Goal: Task Accomplishment & Management: Manage account settings

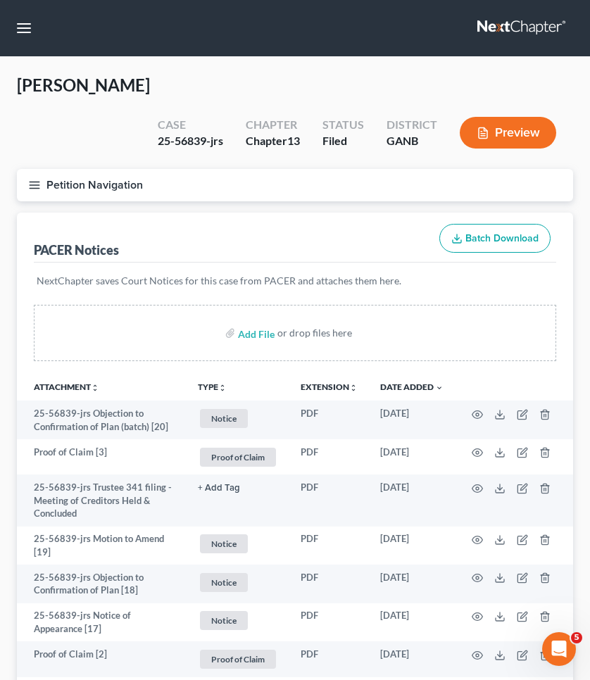
click at [25, 28] on button "button" at bounding box center [23, 27] width 25 height 25
click at [0, 0] on link at bounding box center [0, 0] width 0 height 0
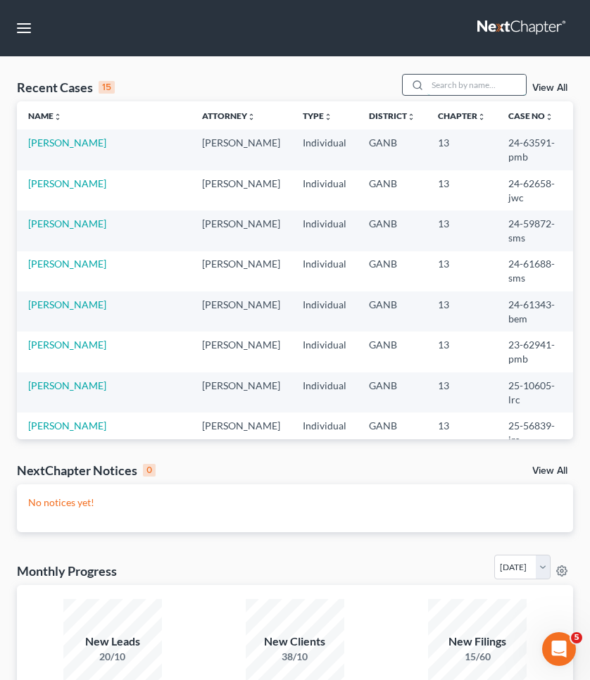
click at [466, 83] on input "search" at bounding box center [476, 85] width 99 height 20
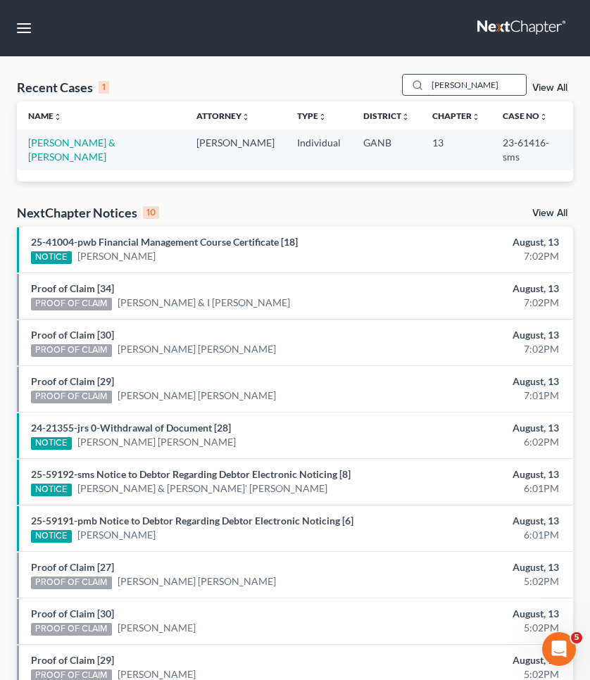
click at [448, 85] on input "hawkins" at bounding box center [476, 85] width 99 height 20
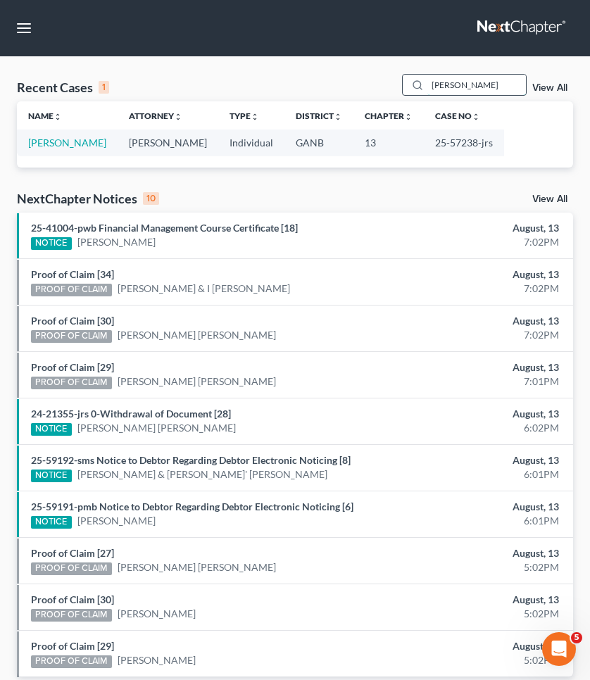
type input "Haynes"
drag, startPoint x: 448, startPoint y: 85, endPoint x: 77, endPoint y: 140, distance: 375.0
click at [77, 140] on link "Haynes, Teresa" at bounding box center [67, 143] width 78 height 12
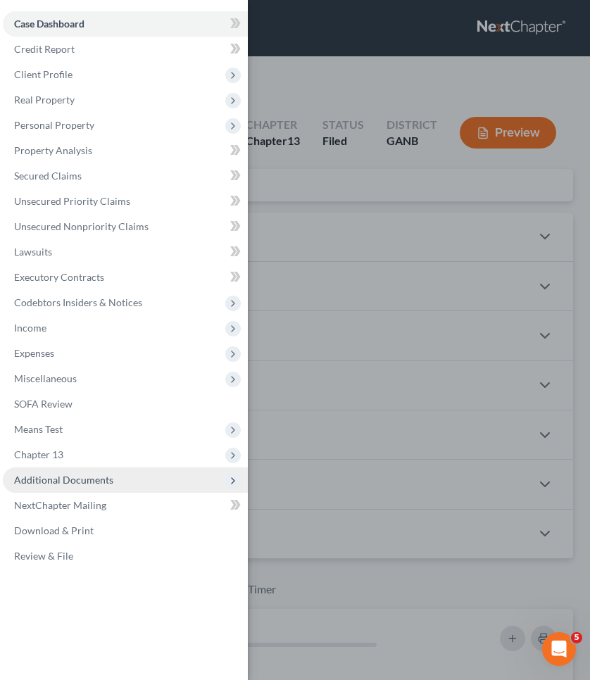
click at [75, 483] on span "Additional Documents" at bounding box center [63, 480] width 99 height 12
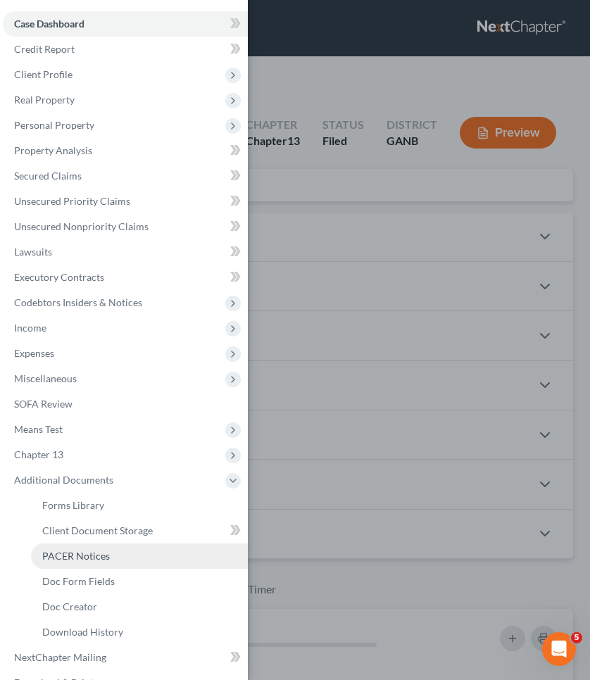
click at [77, 562] on link "PACER Notices" at bounding box center [139, 555] width 217 height 25
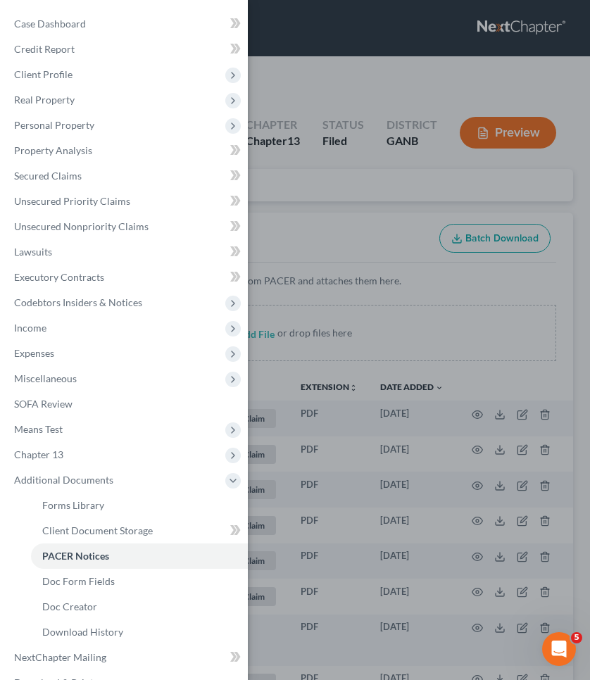
click at [436, 201] on div "Case Dashboard Payments Invoices Payments Payments Credit Report Client Profile" at bounding box center [295, 340] width 590 height 680
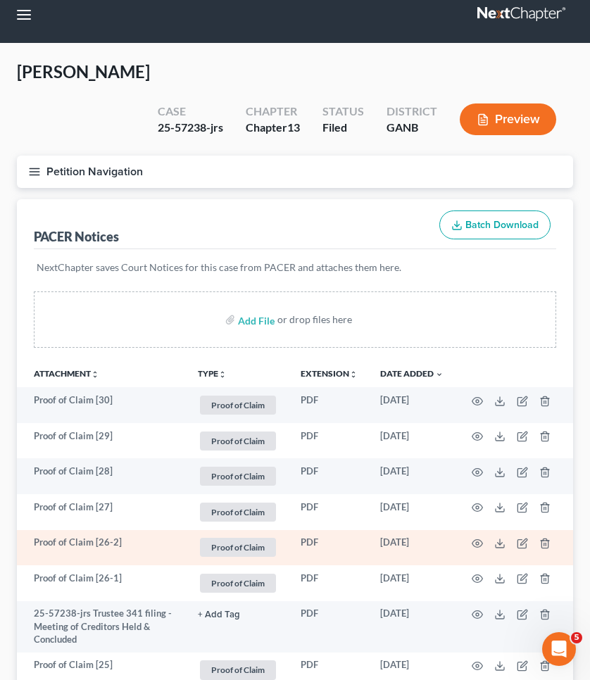
scroll to position [13, 0]
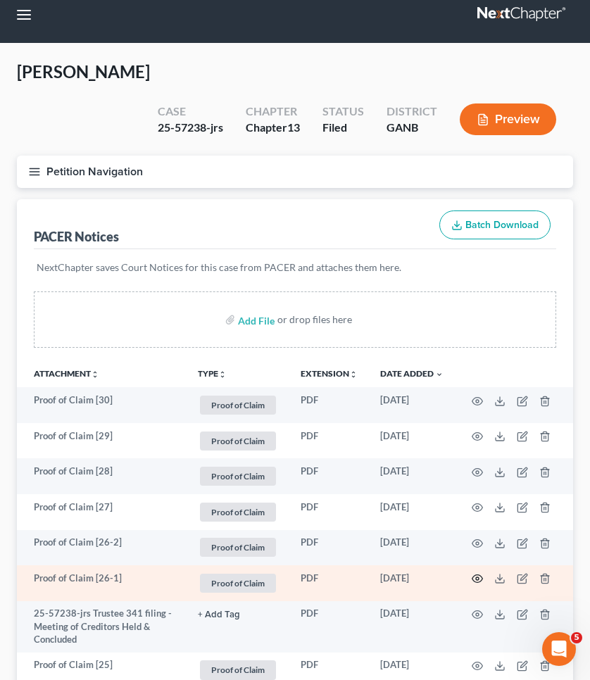
click at [479, 573] on icon "button" at bounding box center [477, 578] width 11 height 11
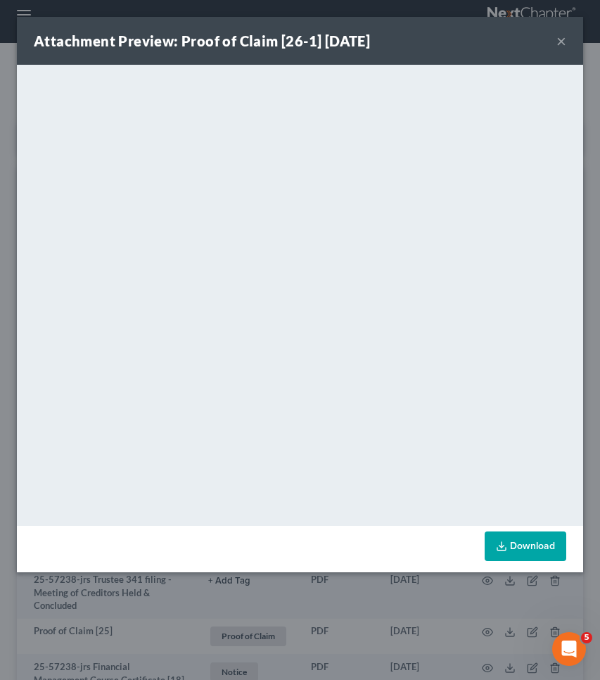
click at [562, 40] on button "×" at bounding box center [562, 40] width 10 height 17
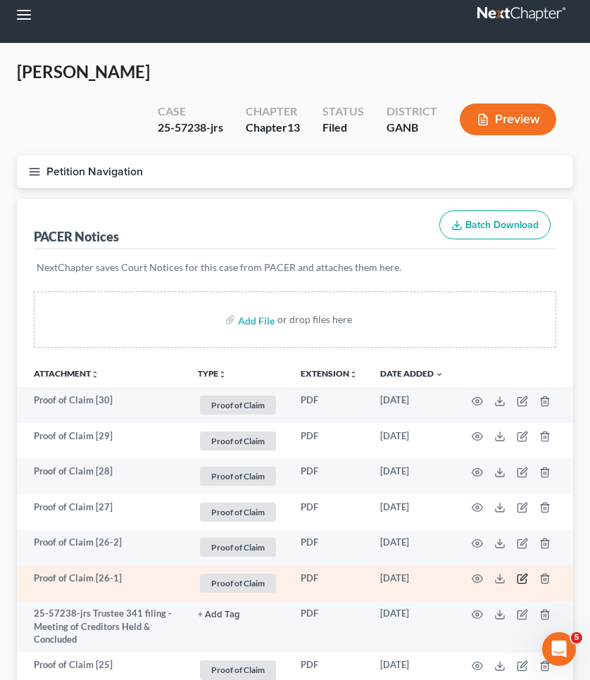
click at [519, 573] on icon "button" at bounding box center [522, 578] width 11 height 11
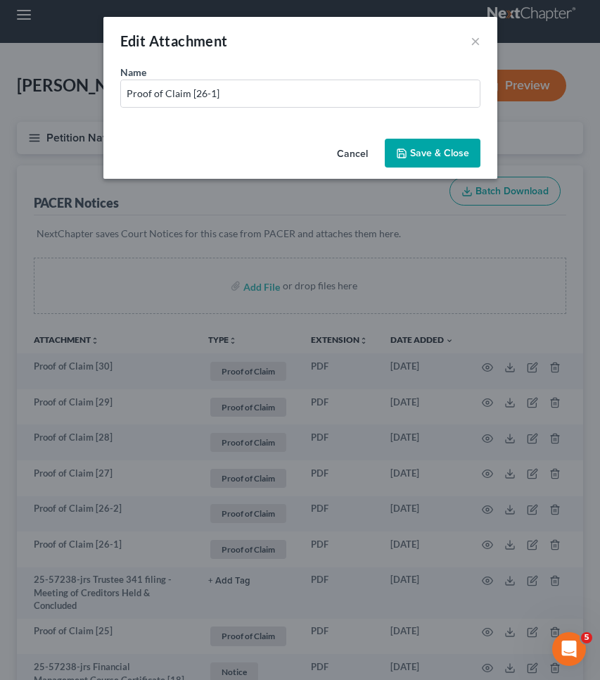
click at [410, 75] on div "Name * Proof of Claim [26-1]" at bounding box center [300, 86] width 360 height 43
click at [410, 92] on input "Proof of Claim [26-1]" at bounding box center [300, 93] width 359 height 27
paste input "Trois−Rivieres Solutions Fast Green Direct"
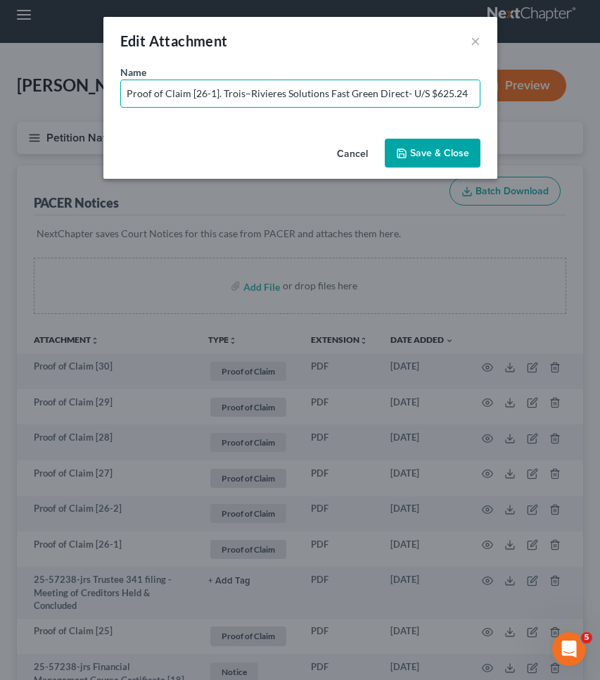
drag, startPoint x: 185, startPoint y: 90, endPoint x: 56, endPoint y: 97, distance: 129.0
click at [56, 97] on div "Edit Attachment × Name * Proof of Claim [26-1]. Trois−Rivieres Solutions Fast G…" at bounding box center [300, 340] width 600 height 680
type input "POC [26-1]. Trois−Rivieres Solutions Fast Green Direct- U/S $625.24"
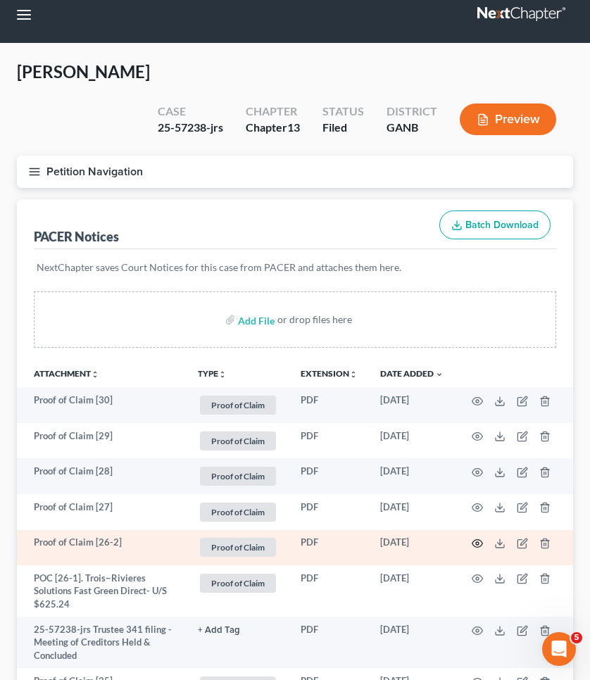
click at [481, 538] on icon "button" at bounding box center [477, 543] width 11 height 11
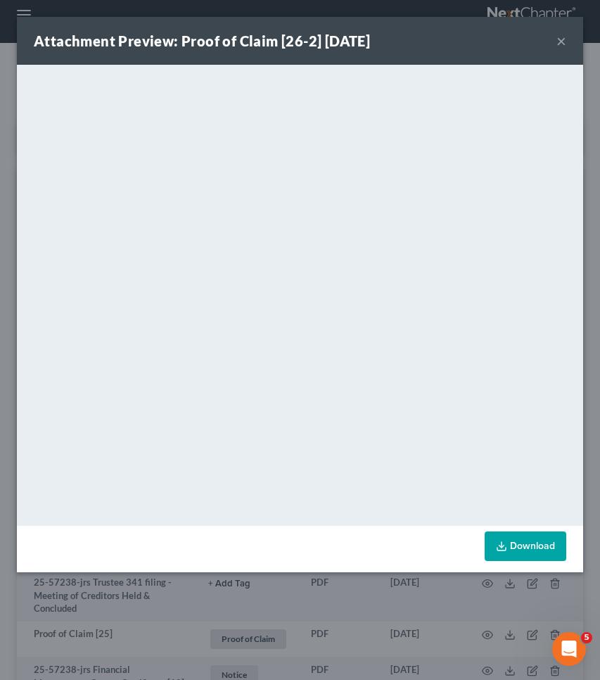
click at [558, 44] on button "×" at bounding box center [562, 40] width 10 height 17
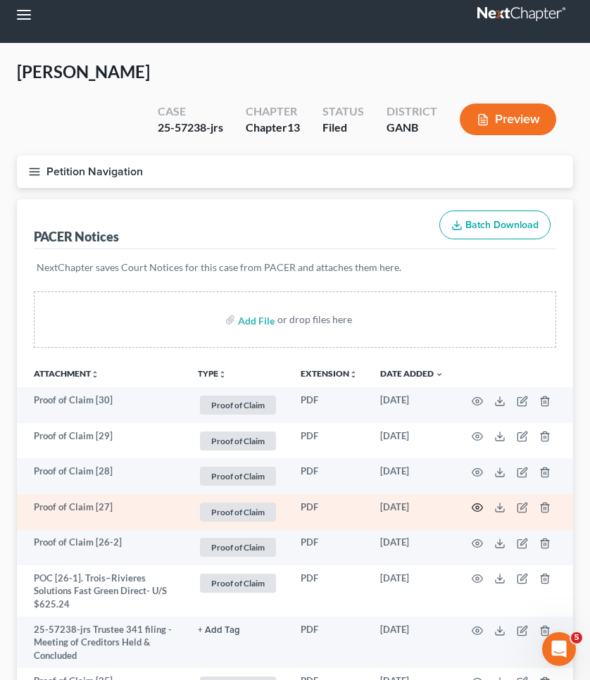
click at [482, 502] on icon "button" at bounding box center [477, 507] width 11 height 11
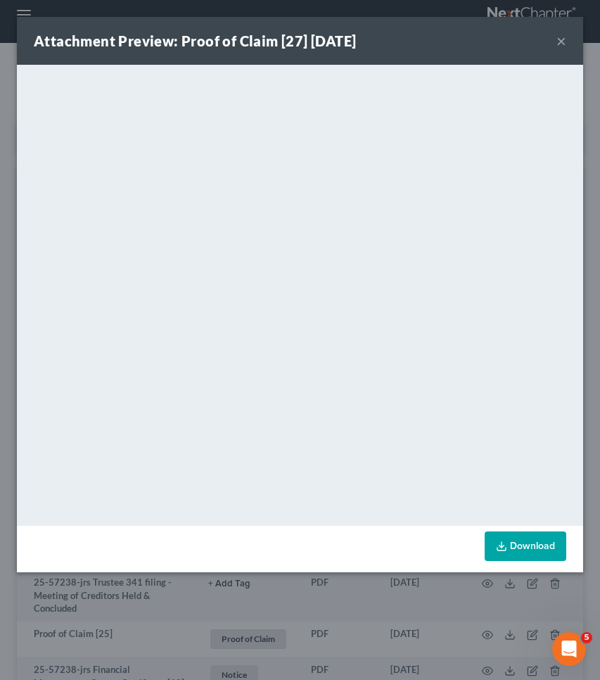
click at [560, 41] on button "×" at bounding box center [562, 40] width 10 height 17
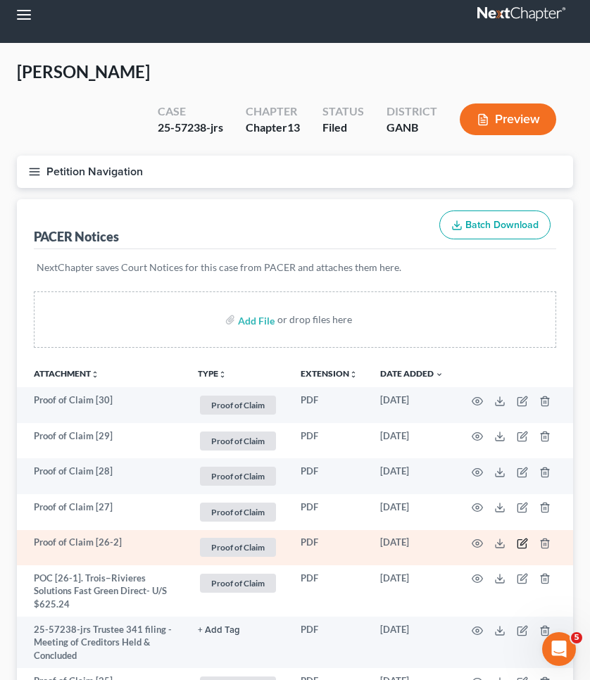
click at [520, 540] on icon "button" at bounding box center [521, 544] width 8 height 8
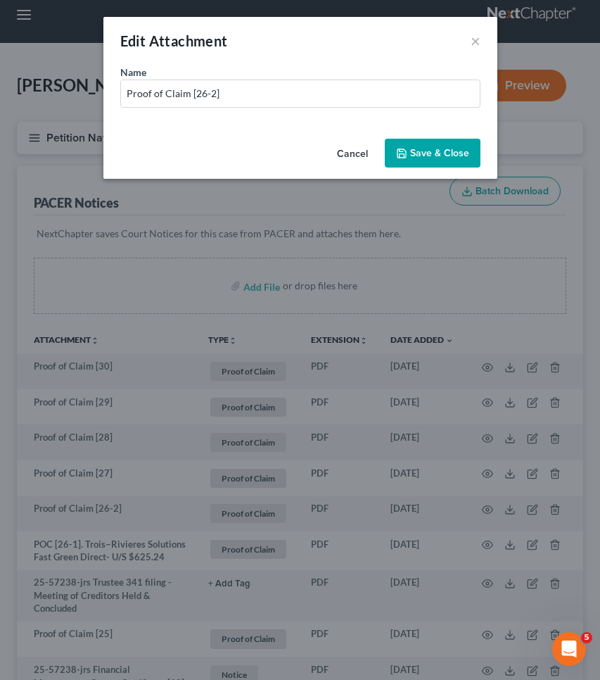
click at [352, 150] on button "Cancel" at bounding box center [352, 154] width 53 height 28
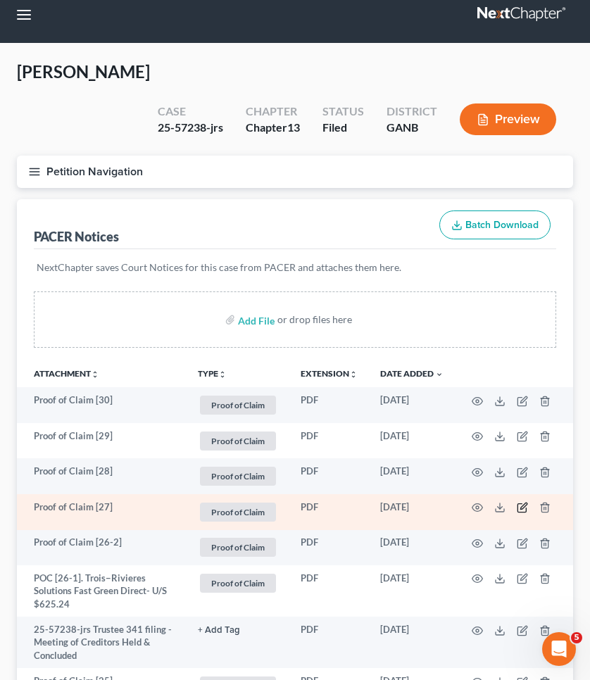
click at [522, 502] on icon "button" at bounding box center [522, 507] width 11 height 11
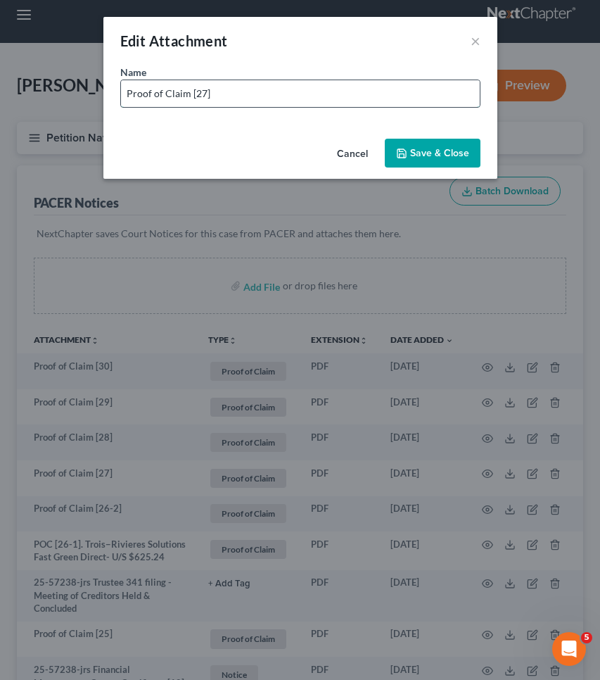
click at [362, 97] on input "Proof of Claim [27]" at bounding box center [300, 93] width 359 height 27
drag, startPoint x: 188, startPoint y: 91, endPoint x: 58, endPoint y: 70, distance: 132.0
click at [58, 70] on div "Edit Attachment × Name * Proof of Claim [27] Stamark Financial- U/S- $5,194.62 …" at bounding box center [300, 340] width 600 height 680
type input "POC [27] Stamark Financial- U/S- $5,194.62"
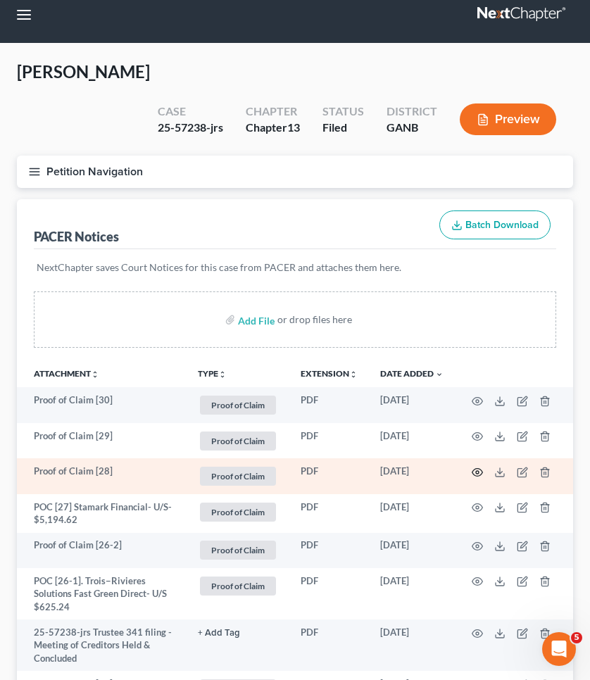
click at [478, 467] on icon "button" at bounding box center [477, 472] width 11 height 11
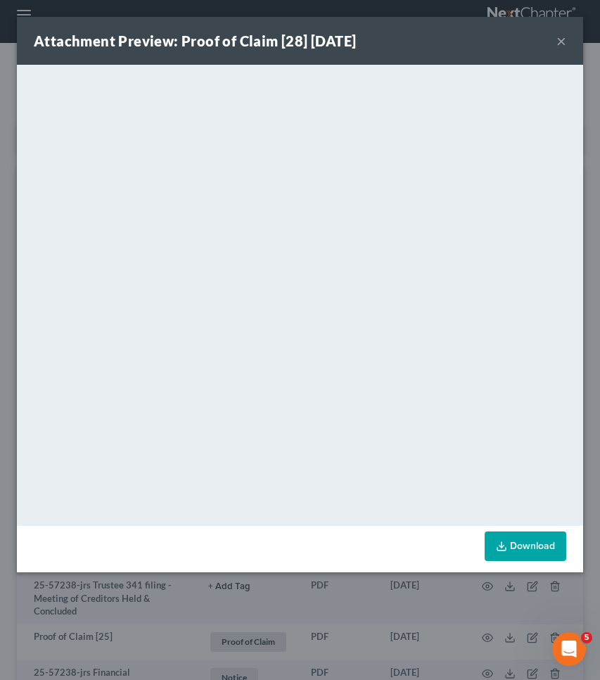
click at [562, 39] on button "×" at bounding box center [562, 40] width 10 height 17
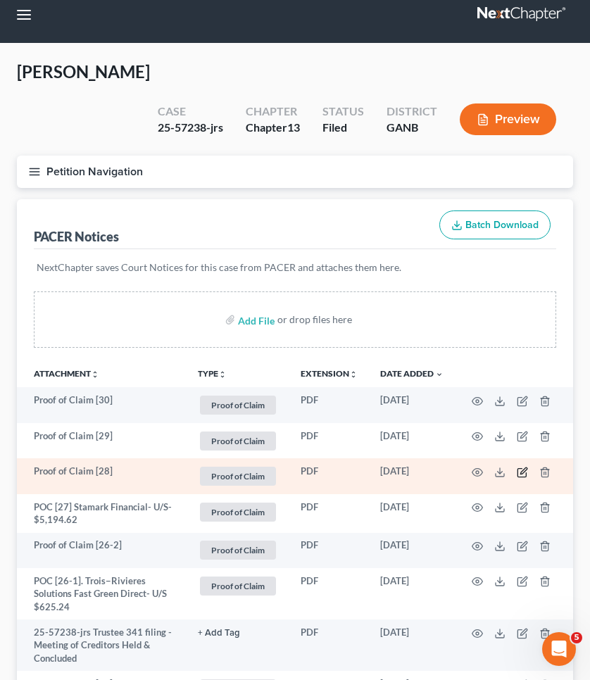
click at [523, 467] on icon "button" at bounding box center [522, 472] width 11 height 11
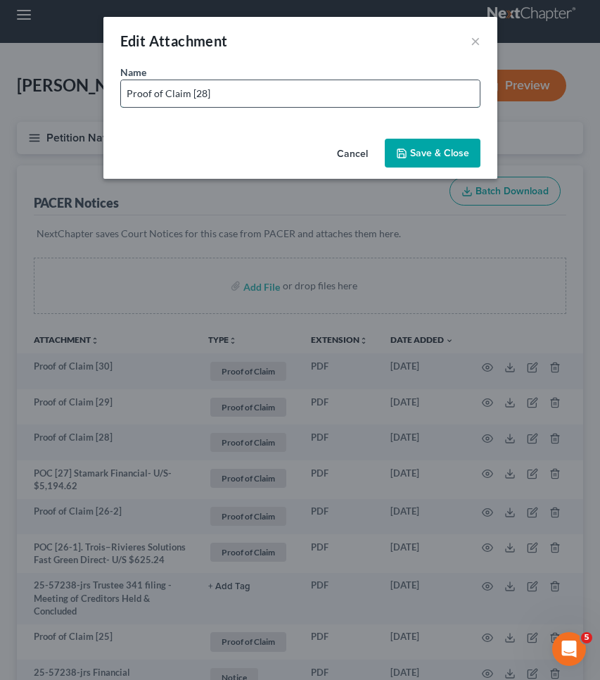
click at [453, 84] on input "Proof of Claim [28]" at bounding box center [300, 93] width 359 height 27
drag, startPoint x: 187, startPoint y: 95, endPoint x: 19, endPoint y: 106, distance: 168.5
click at [19, 106] on div "Edit Attachment × Name * Proof of Claim [28] Cancel Save & Close" at bounding box center [300, 340] width 600 height 680
drag, startPoint x: 129, startPoint y: 93, endPoint x: 189, endPoint y: 96, distance: 59.9
click at [189, 96] on input "Proof of Claim [28]" at bounding box center [300, 93] width 359 height 27
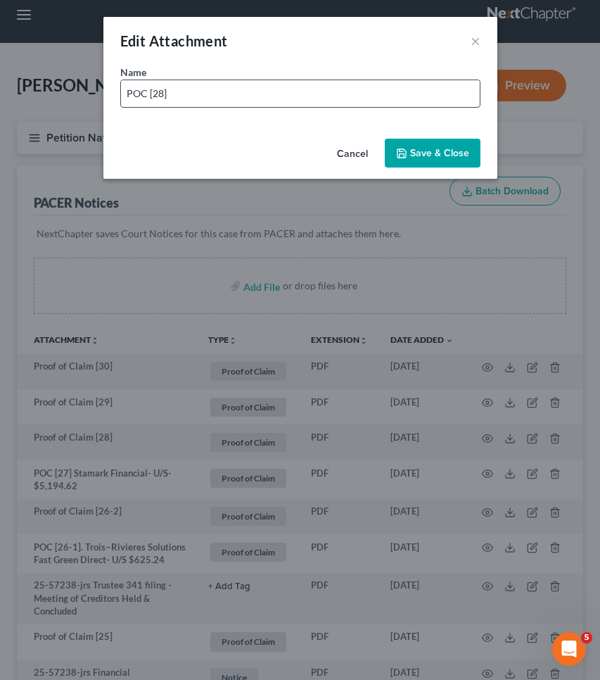
click at [260, 94] on input "POC [28]" at bounding box center [300, 93] width 359 height 27
type input "POC [28] Jefferson Capital- U/S- $1,051.05"
click at [436, 149] on span "Save & Close" at bounding box center [439, 153] width 59 height 12
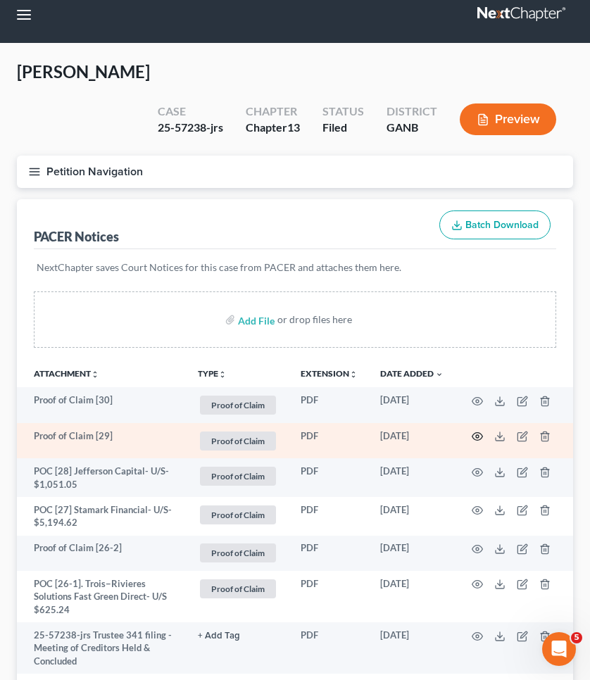
click at [476, 431] on icon "button" at bounding box center [477, 436] width 11 height 11
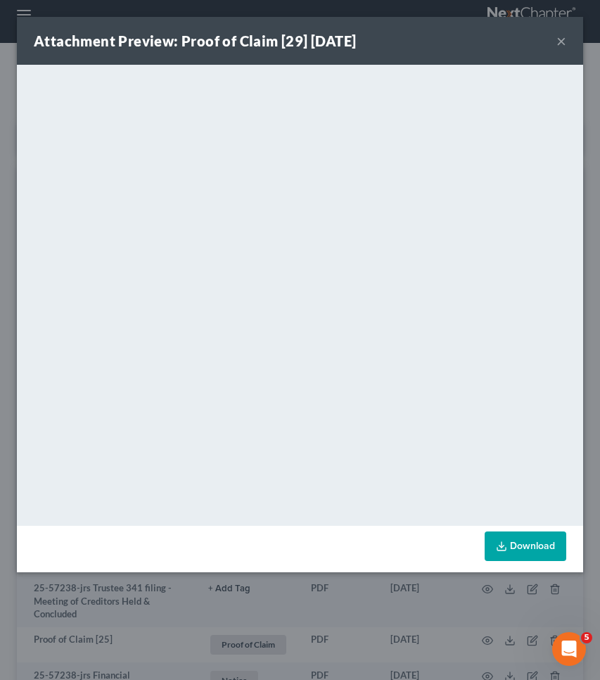
click at [563, 41] on button "×" at bounding box center [562, 40] width 10 height 17
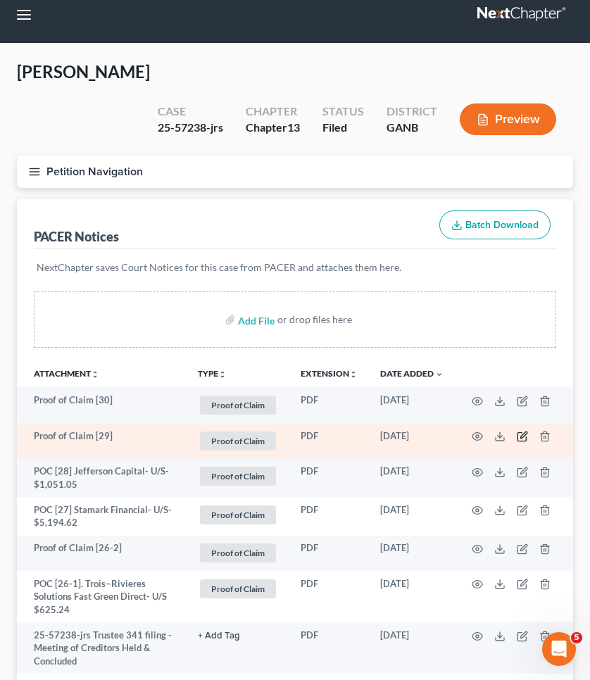
click at [523, 432] on icon "button" at bounding box center [523, 435] width 6 height 6
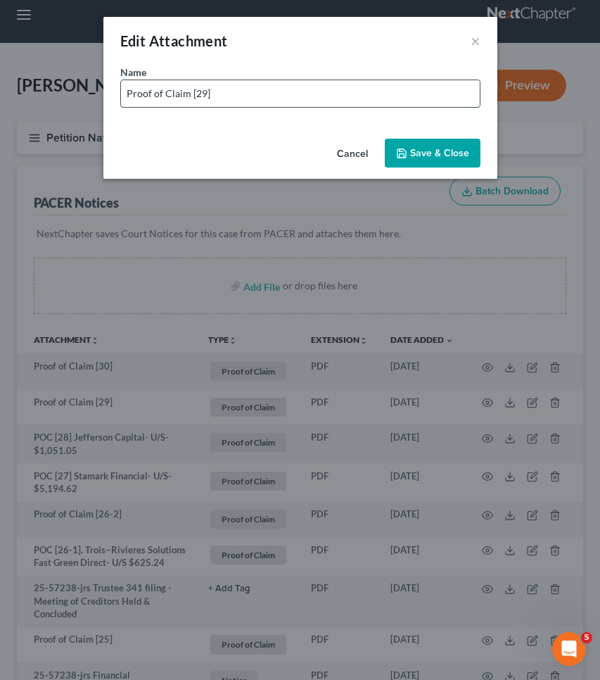
click at [390, 99] on input "Proof of Claim [29]" at bounding box center [300, 93] width 359 height 27
drag, startPoint x: 188, startPoint y: 95, endPoint x: 94, endPoint y: 91, distance: 94.4
click at [94, 91] on div "Edit Attachment × Name * Proof of Claim [29] $1,313.24 Cancel Save & Close" at bounding box center [300, 340] width 600 height 680
click at [258, 94] on input "POC [29] Jefferson Capital- U?S- $1,313.24" at bounding box center [300, 93] width 359 height 27
type input "POC [29] Jefferson Capital- U/S- $1,313.24"
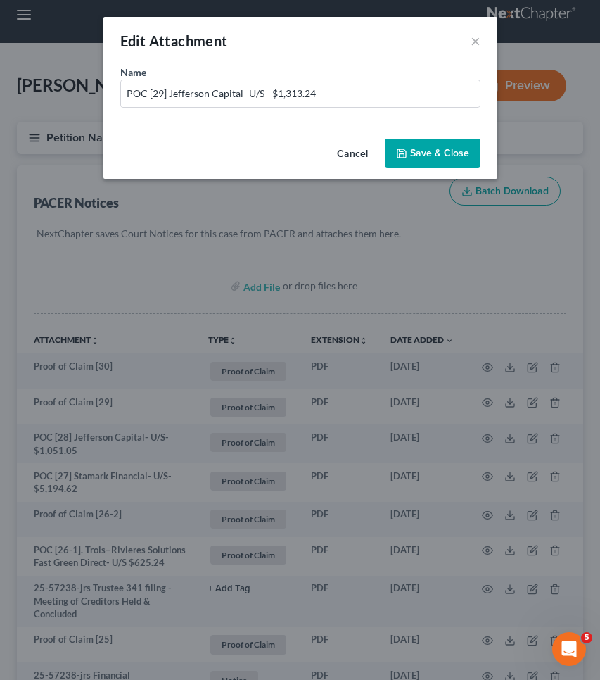
click at [442, 149] on span "Save & Close" at bounding box center [439, 153] width 59 height 12
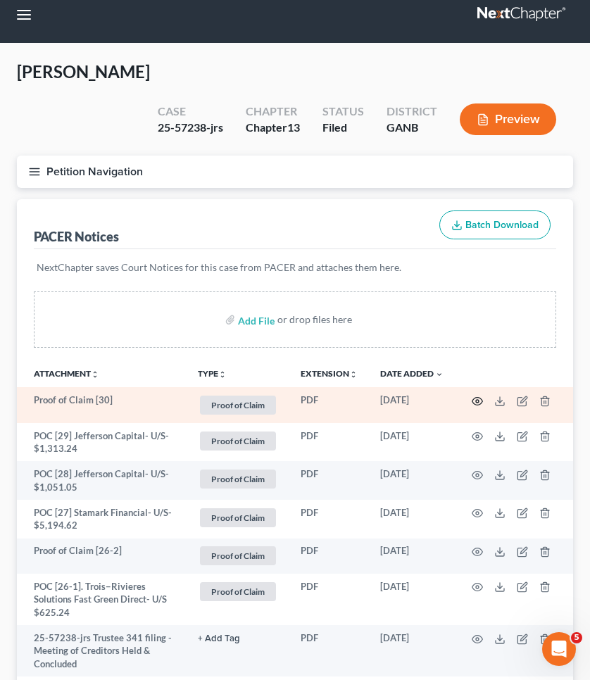
click at [479, 397] on icon "button" at bounding box center [477, 401] width 11 height 8
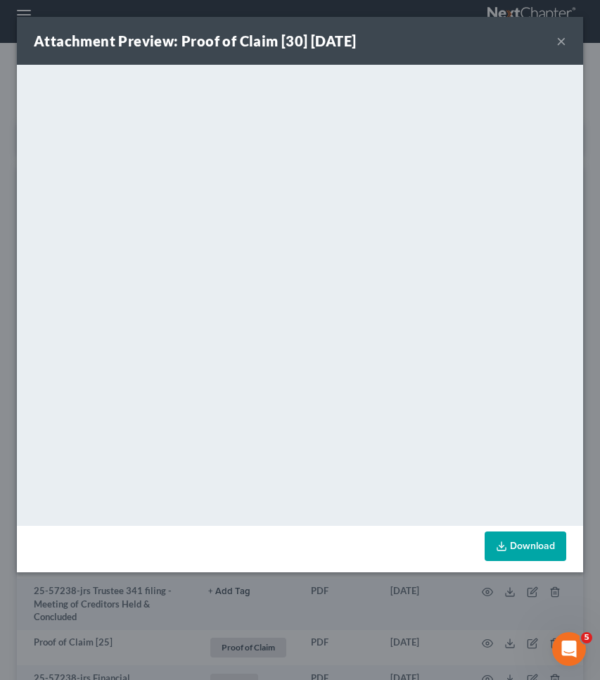
click at [562, 37] on button "×" at bounding box center [562, 40] width 10 height 17
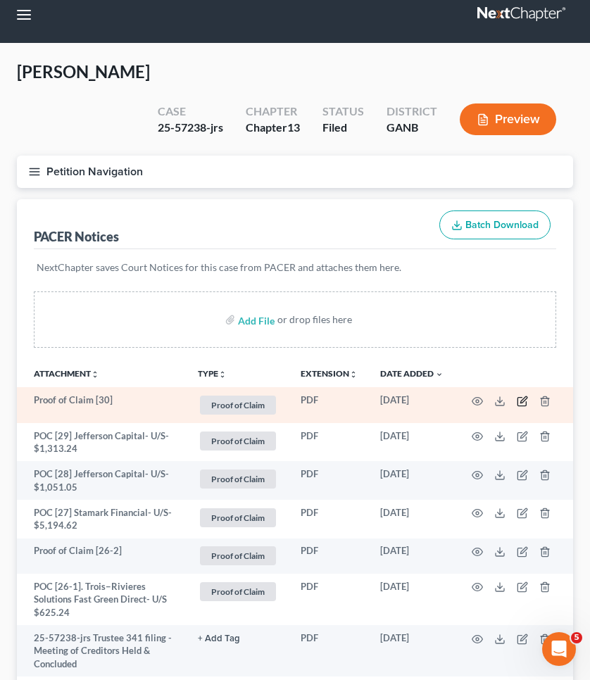
click at [523, 396] on icon "button" at bounding box center [522, 401] width 11 height 11
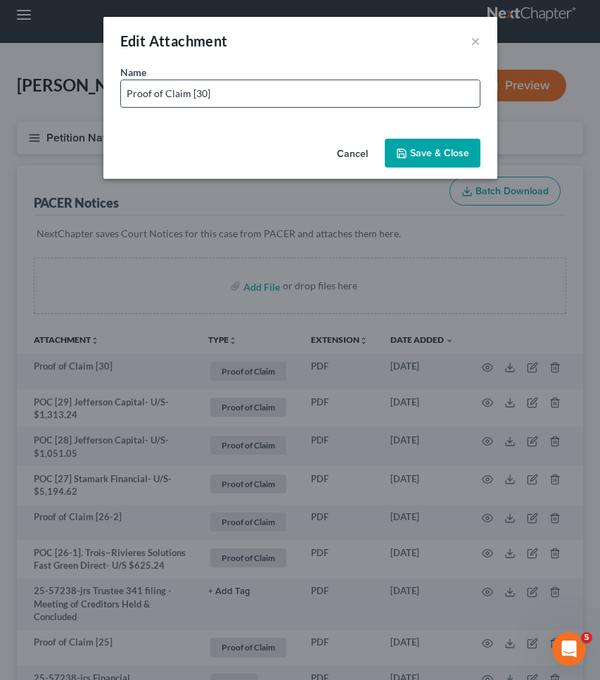
click at [432, 96] on input "Proof of Claim [30]" at bounding box center [300, 93] width 359 height 27
click at [220, 91] on input "Proof of Claim [30] $1257.81" at bounding box center [300, 93] width 359 height 27
click at [210, 98] on input "Proof of Claim [30] $1,257.81" at bounding box center [300, 93] width 359 height 27
drag, startPoint x: 187, startPoint y: 93, endPoint x: 49, endPoint y: 91, distance: 137.3
click at [49, 91] on div "Edit Attachment × Name * Proof of Claim [30] Jefferson Capital- U/S- $1,257.81 …" at bounding box center [300, 340] width 600 height 680
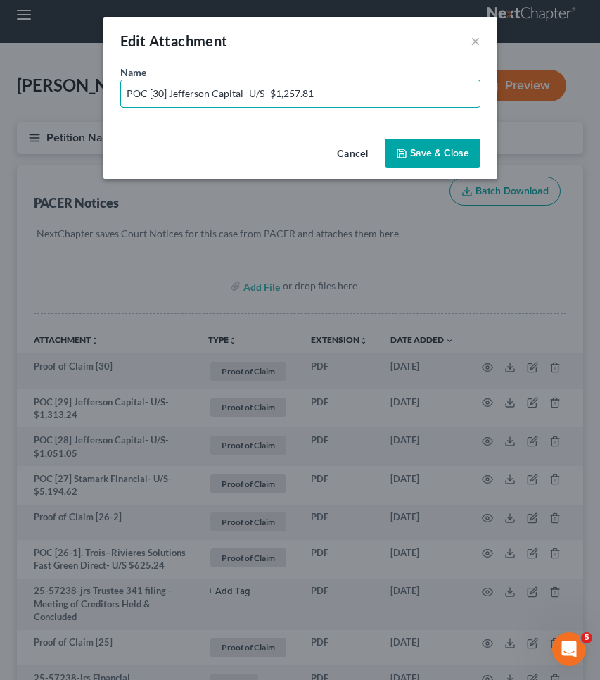
type input "POC [30] Jefferson Capital- U/S- $1,257.81"
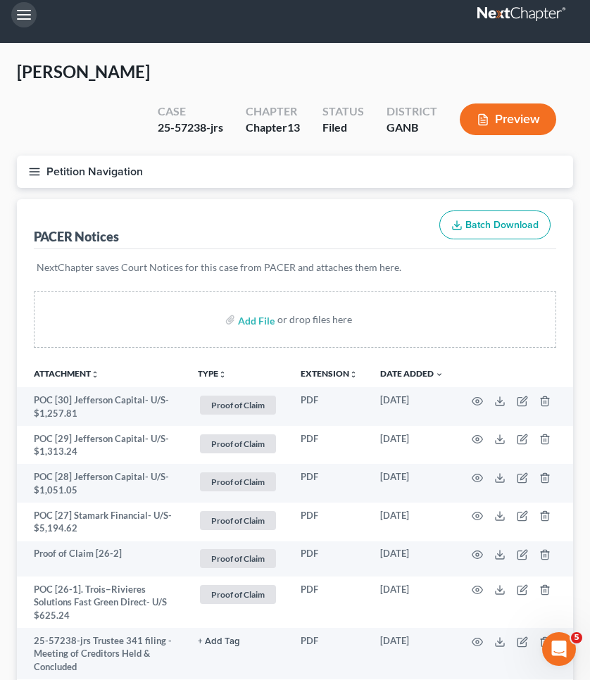
click at [25, 11] on button "button" at bounding box center [23, 14] width 25 height 25
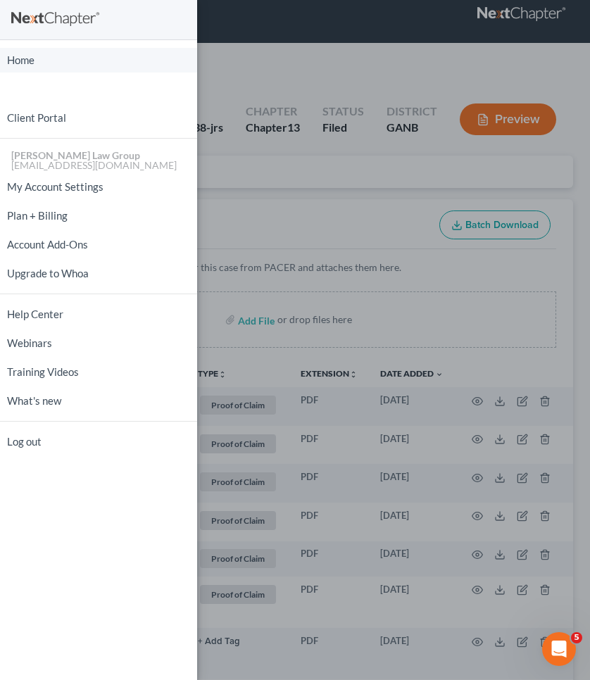
click at [27, 60] on link "Home" at bounding box center [98, 60] width 197 height 25
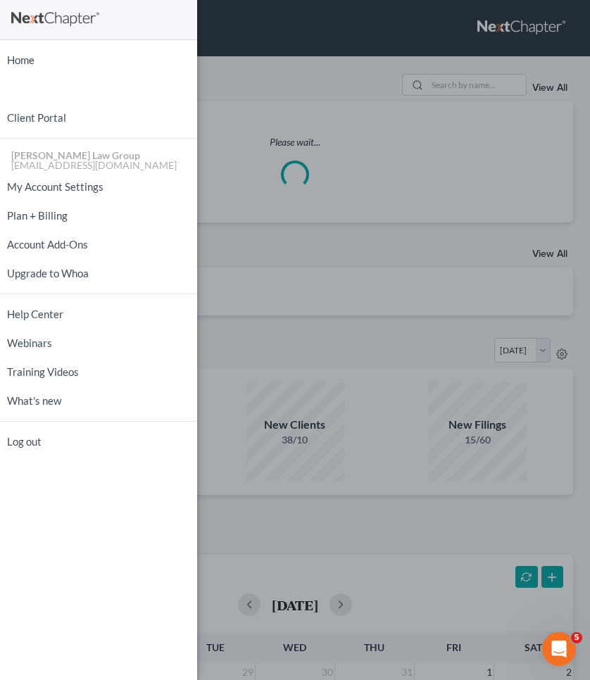
click at [476, 87] on div "Home New Case Client Portal Saedi Law Group mmays@saedilawgroup.com My Account …" at bounding box center [295, 340] width 590 height 680
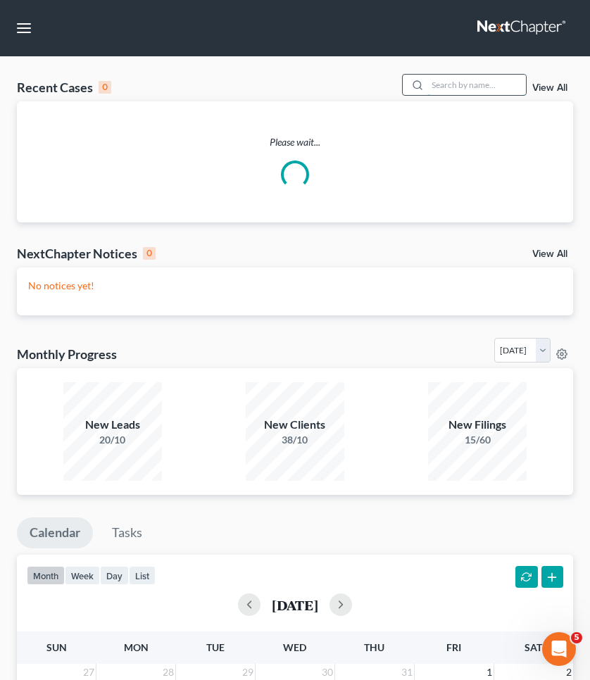
click at [471, 84] on input "search" at bounding box center [476, 85] width 99 height 20
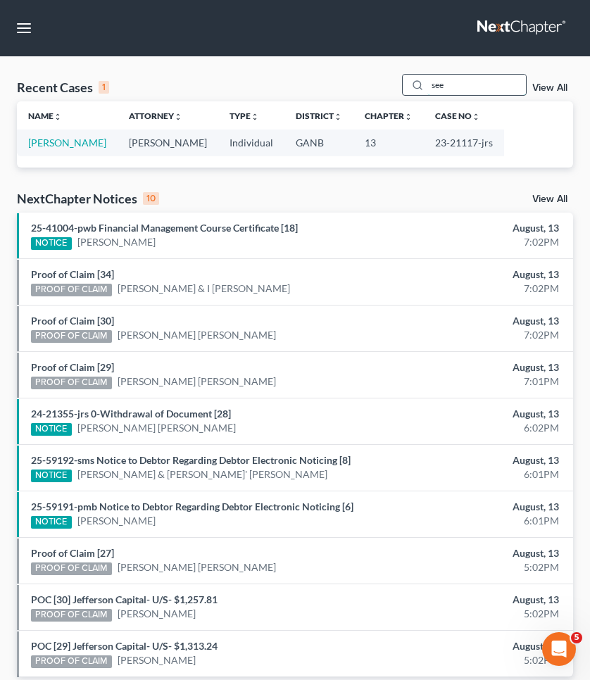
type input "see"
drag, startPoint x: 470, startPoint y: 84, endPoint x: 65, endPoint y: 146, distance: 409.3
click at [65, 146] on link "Divakaran, Sreejesh" at bounding box center [67, 143] width 78 height 12
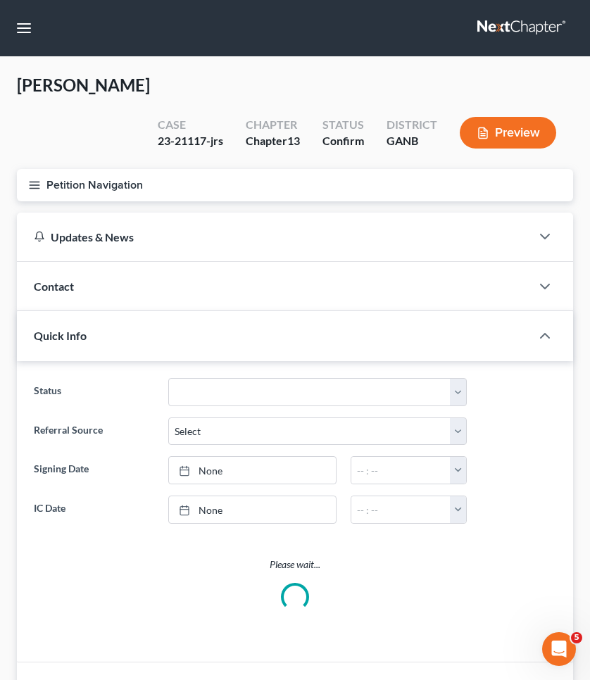
click at [65, 143] on div "Divakaran, Sreejesh Upgraded Case 23-21117-jrs Chapter Chapter 13 Status Confir…" at bounding box center [295, 121] width 556 height 95
click at [48, 179] on button "Petition Navigation" at bounding box center [295, 185] width 556 height 32
